Goal: Task Accomplishment & Management: Manage account settings

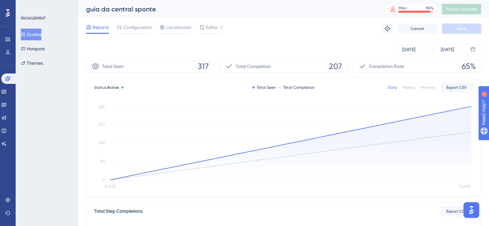
click at [39, 34] on button "Guides" at bounding box center [31, 35] width 21 height 12
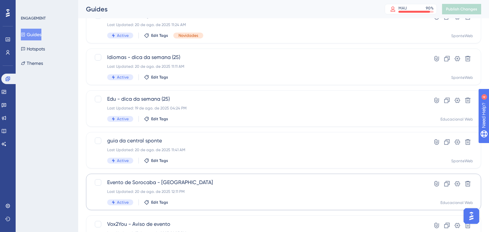
scroll to position [72, 0]
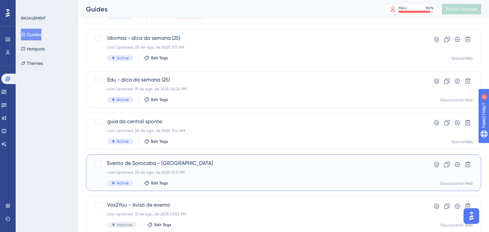
click at [272, 165] on span "Evento de Sorocaba - [GEOGRAPHIC_DATA]" at bounding box center [257, 163] width 301 height 8
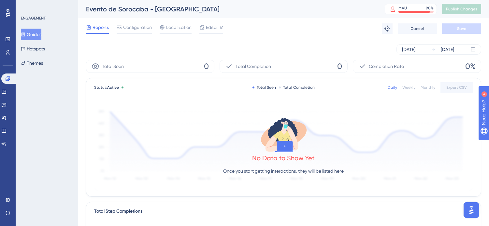
click at [288, 46] on div "Aug 14 2025 Aug 20 2025" at bounding box center [283, 49] width 395 height 10
click at [139, 29] on span "Configuration" at bounding box center [137, 27] width 29 height 8
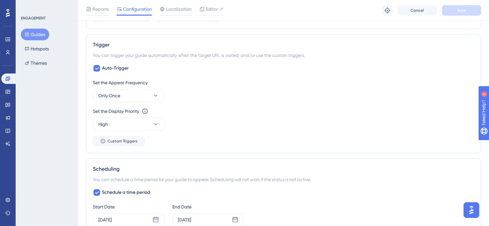
scroll to position [434, 0]
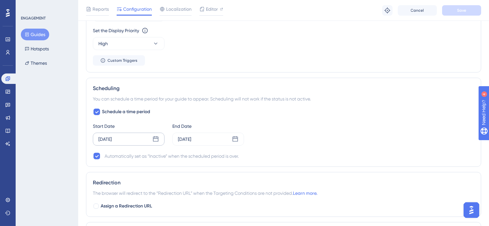
click at [144, 138] on div "[DATE]" at bounding box center [129, 139] width 72 height 13
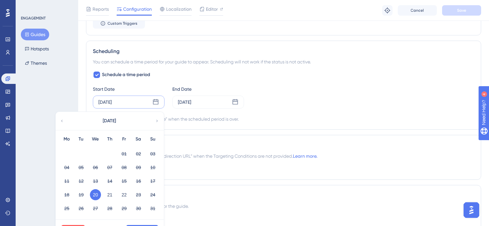
scroll to position [507, 0]
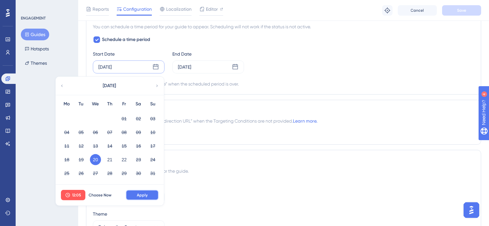
click at [141, 194] on span "Apply" at bounding box center [142, 195] width 11 height 5
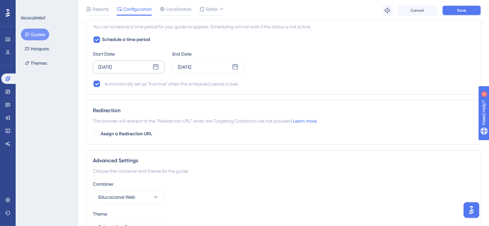
click at [464, 7] on button "Save" at bounding box center [461, 10] width 39 height 10
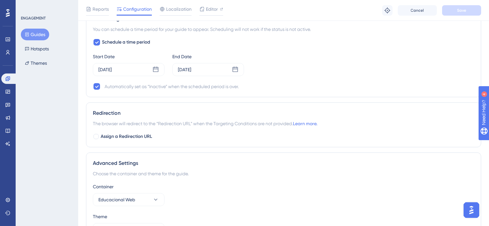
scroll to position [507, 0]
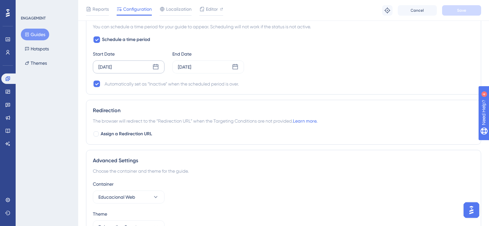
click at [129, 65] on div "[DATE]" at bounding box center [129, 67] width 72 height 13
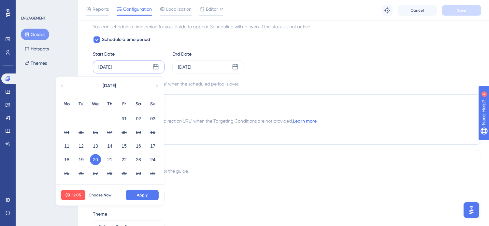
click at [390, 93] on div "Scheduling You can schedule a time period for your guide to appear. Scheduling …" at bounding box center [283, 50] width 395 height 89
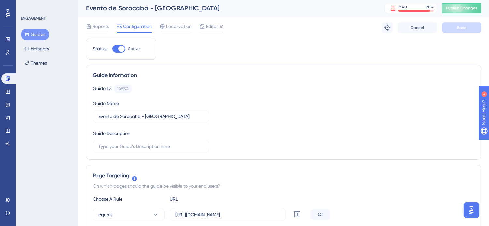
scroll to position [0, 0]
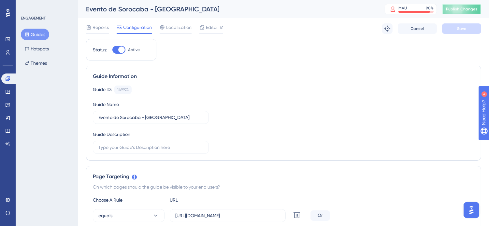
click at [462, 11] on span "Publish Changes" at bounding box center [461, 9] width 31 height 5
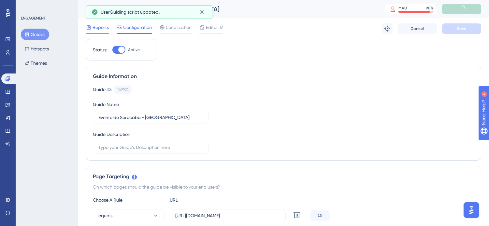
click at [105, 29] on span "Reports" at bounding box center [101, 27] width 16 height 8
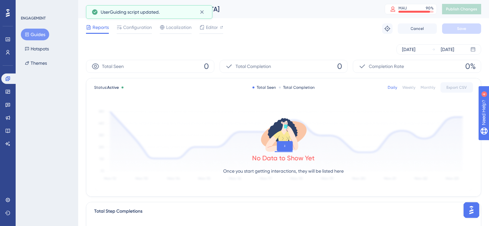
click at [310, 41] on div "Aug 14 2025 Aug 20 2025" at bounding box center [283, 49] width 395 height 21
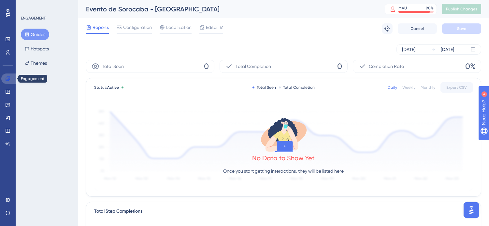
drag, startPoint x: 9, startPoint y: 80, endPoint x: 353, endPoint y: 27, distance: 348.8
click at [9, 80] on icon at bounding box center [7, 78] width 5 height 5
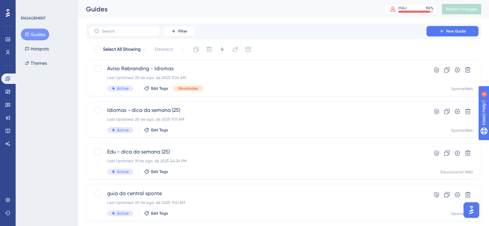
click at [324, 16] on div "Guides MAU 90 % Click to see add-on and upgrade options Publish Changes" at bounding box center [283, 9] width 411 height 18
drag, startPoint x: 31, startPoint y: 39, endPoint x: 205, endPoint y: 61, distance: 174.6
click at [31, 39] on button "Guides" at bounding box center [35, 35] width 28 height 12
click at [368, 12] on div "Guides" at bounding box center [227, 9] width 282 height 9
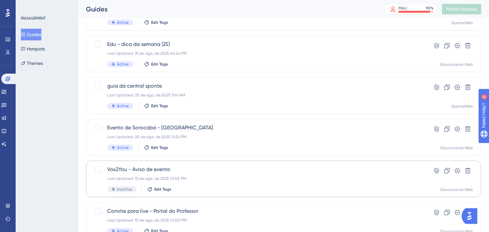
scroll to position [108, 0]
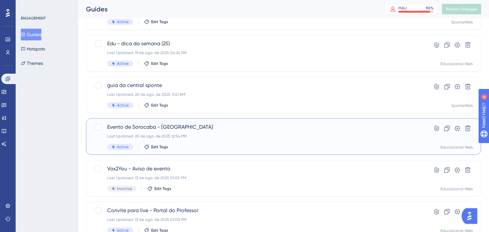
click at [259, 128] on span "Evento de Sorocaba - [GEOGRAPHIC_DATA]" at bounding box center [257, 127] width 301 height 8
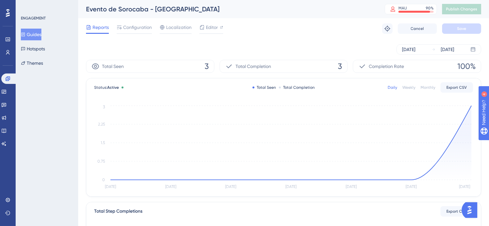
click at [30, 35] on button "Guides" at bounding box center [31, 35] width 21 height 12
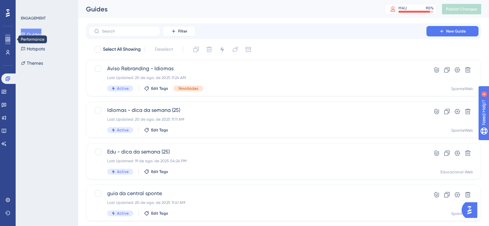
click at [9, 37] on icon at bounding box center [7, 39] width 5 height 5
